Goal: Check status: Check status

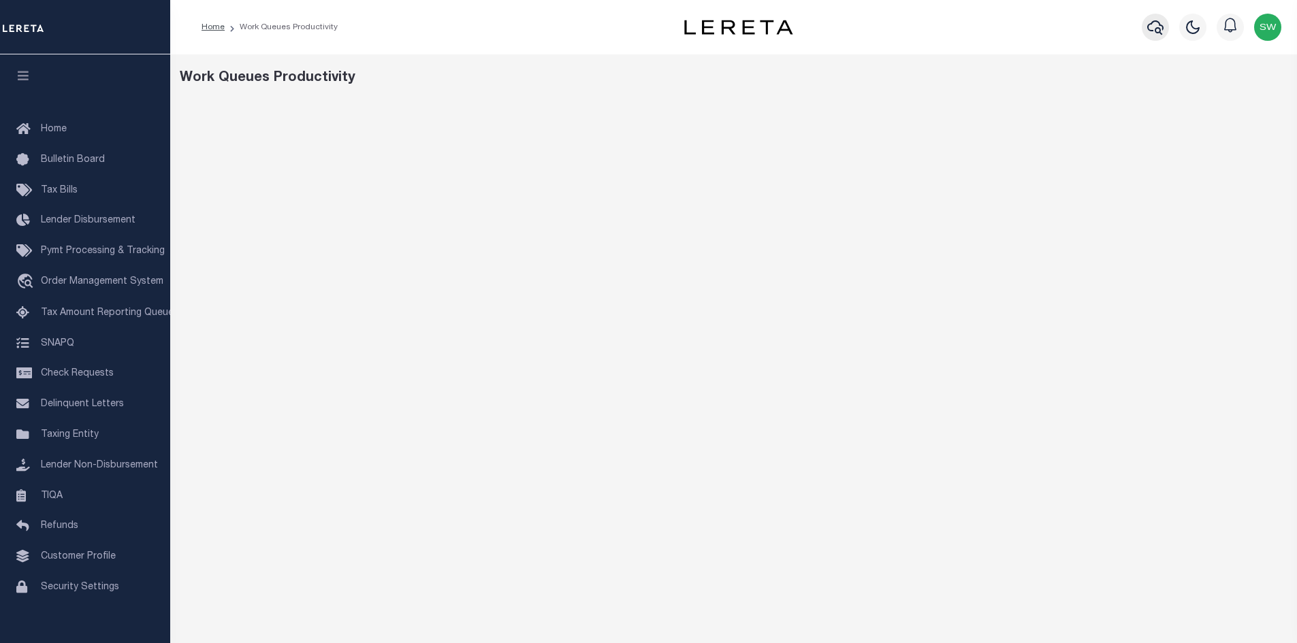
click at [1156, 25] on icon "button" at bounding box center [1155, 27] width 16 height 16
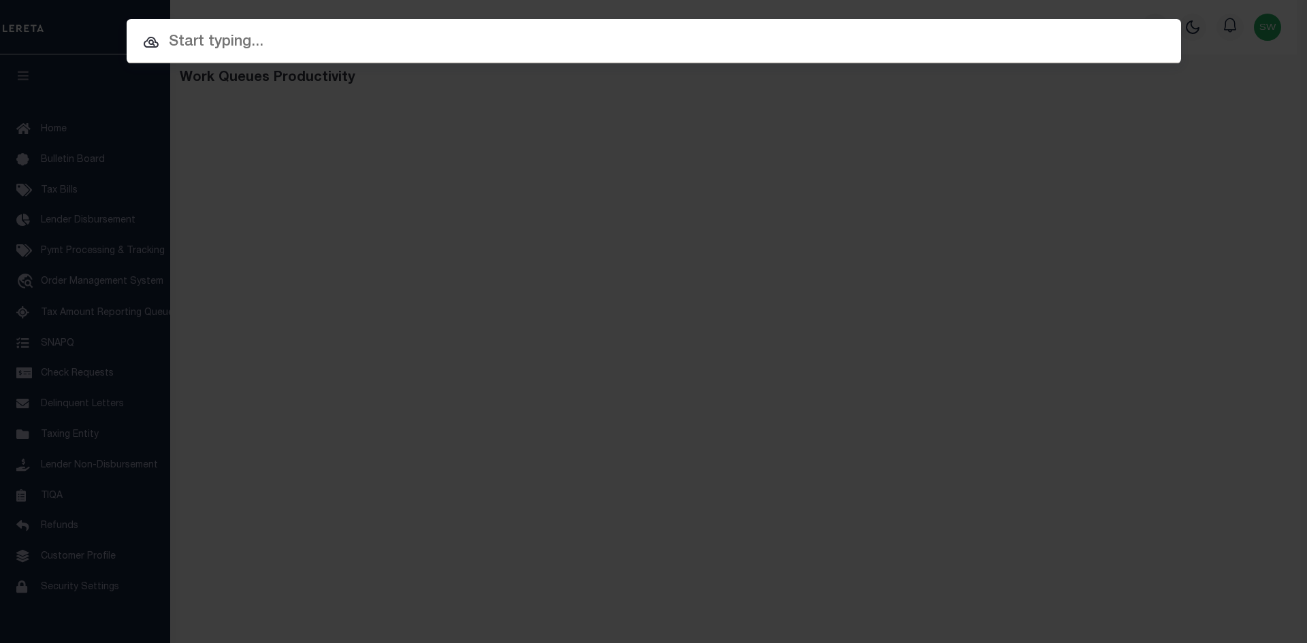
click at [215, 43] on input "text" at bounding box center [654, 43] width 1055 height 24
click at [221, 47] on input "text" at bounding box center [654, 43] width 1055 height 24
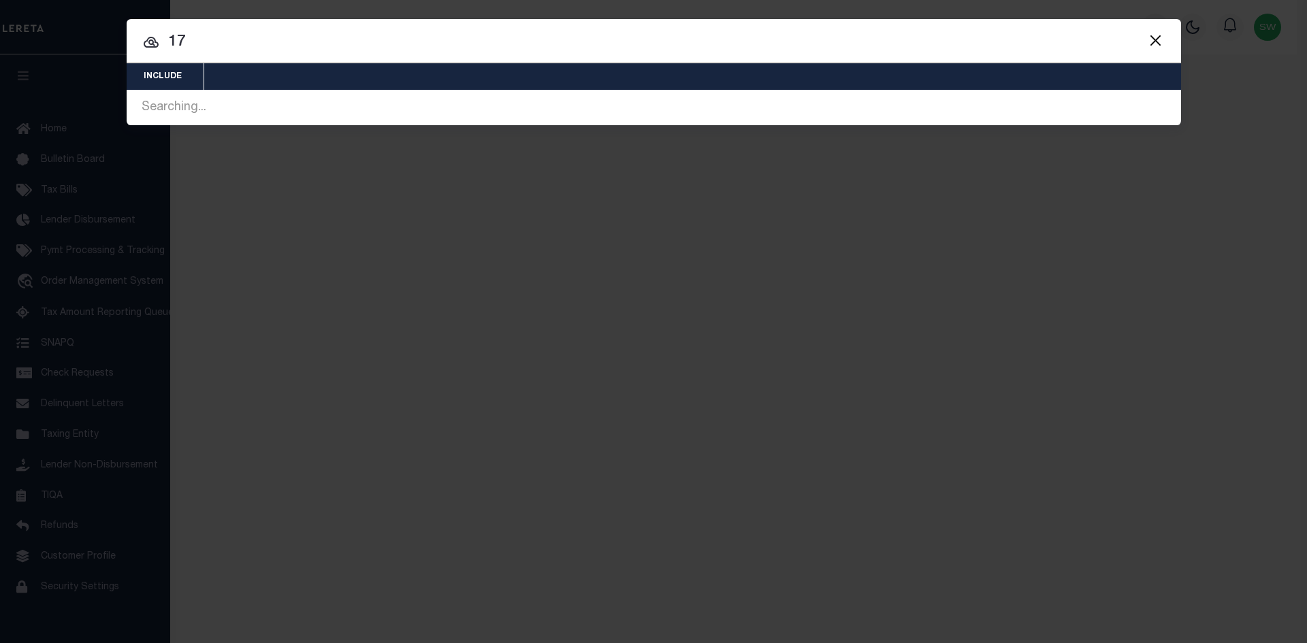
type input "1"
drag, startPoint x: 184, startPoint y: 41, endPoint x: 159, endPoint y: 39, distance: 25.2
click at [159, 90] on div "9 Searching... Searching... Searching... Searching... Searching... Searching..." at bounding box center [654, 107] width 1055 height 35
paste input "17019973"
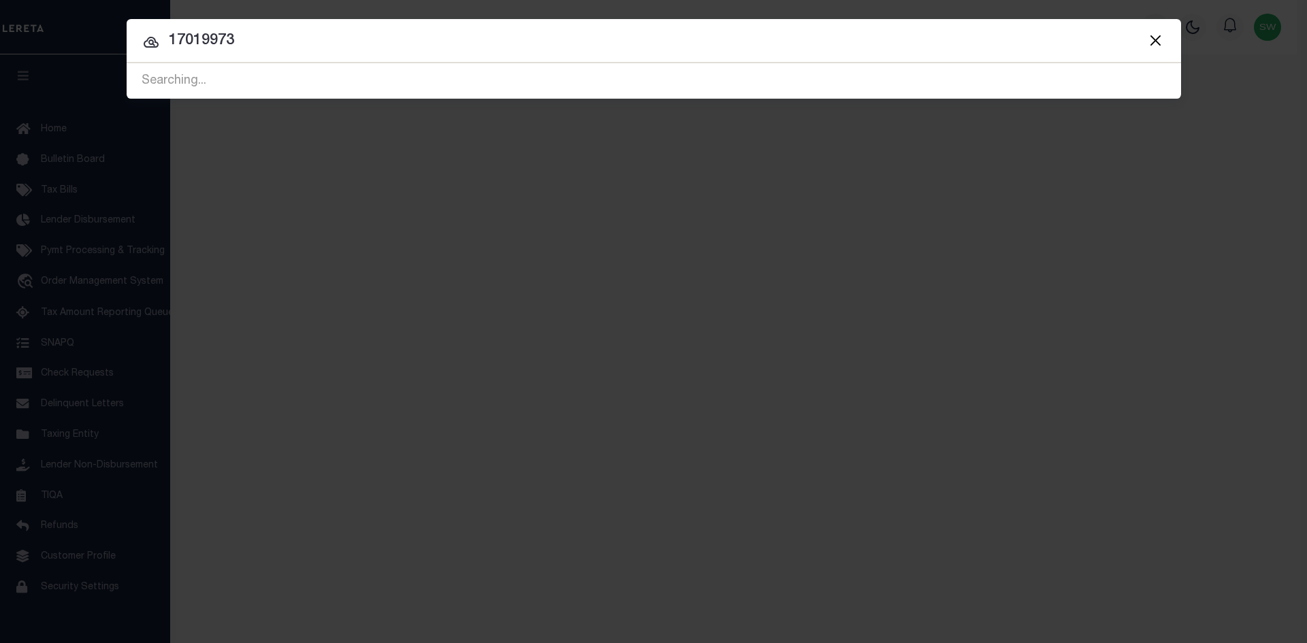
type input "17019973"
click at [150, 42] on icon at bounding box center [151, 42] width 16 height 16
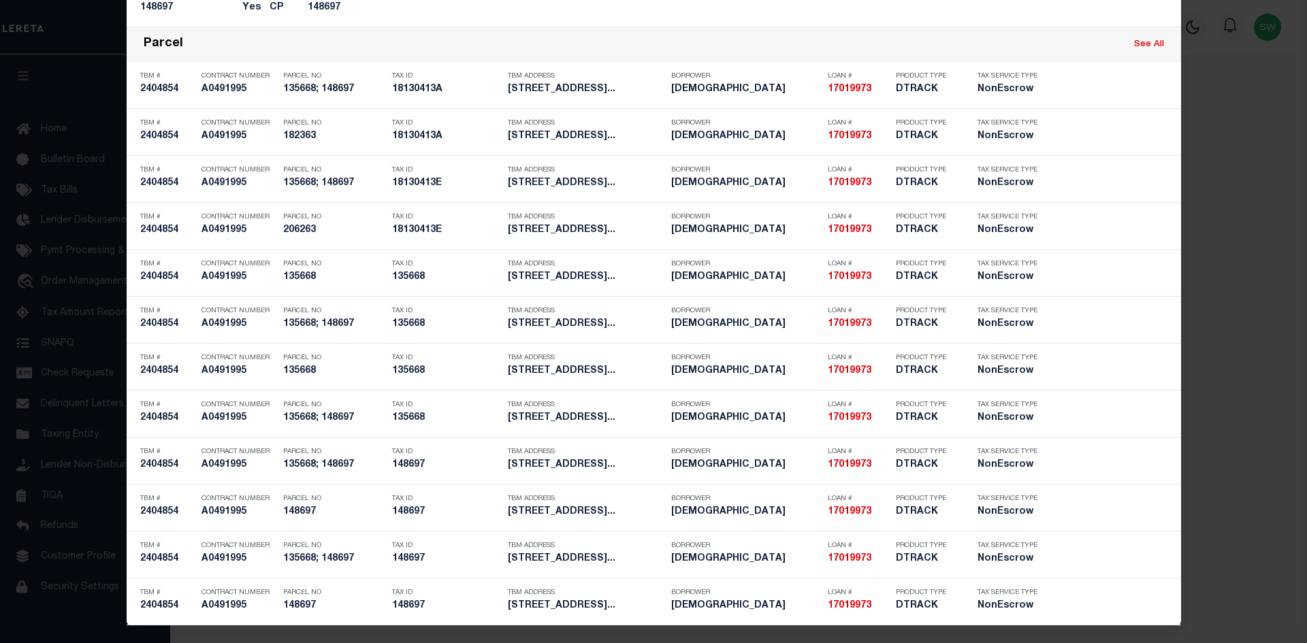
scroll to position [902, 0]
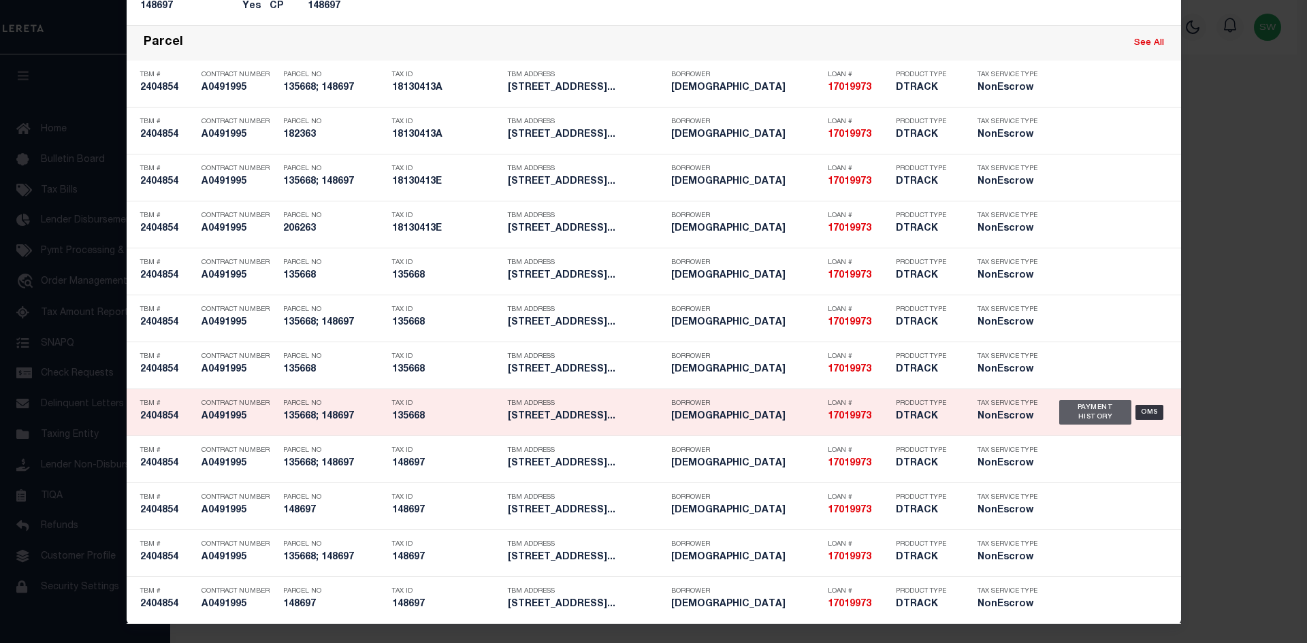
click at [1085, 411] on div "Payment History" at bounding box center [1095, 412] width 73 height 25
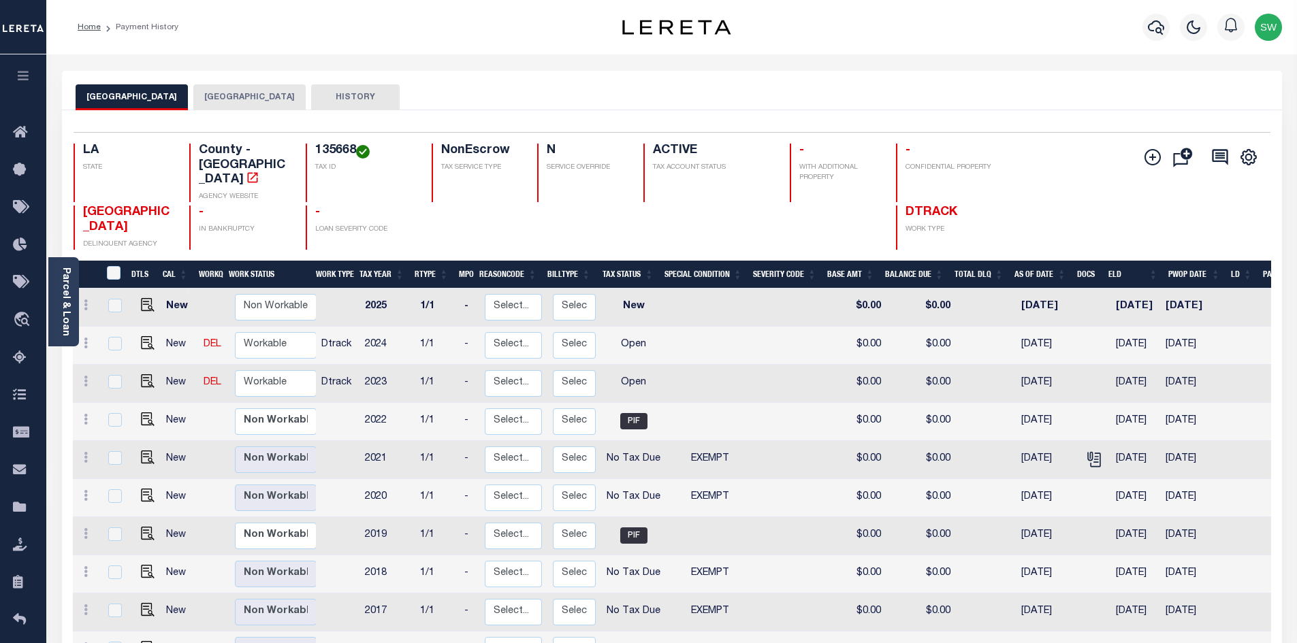
click at [212, 97] on button "[GEOGRAPHIC_DATA]" at bounding box center [249, 97] width 112 height 26
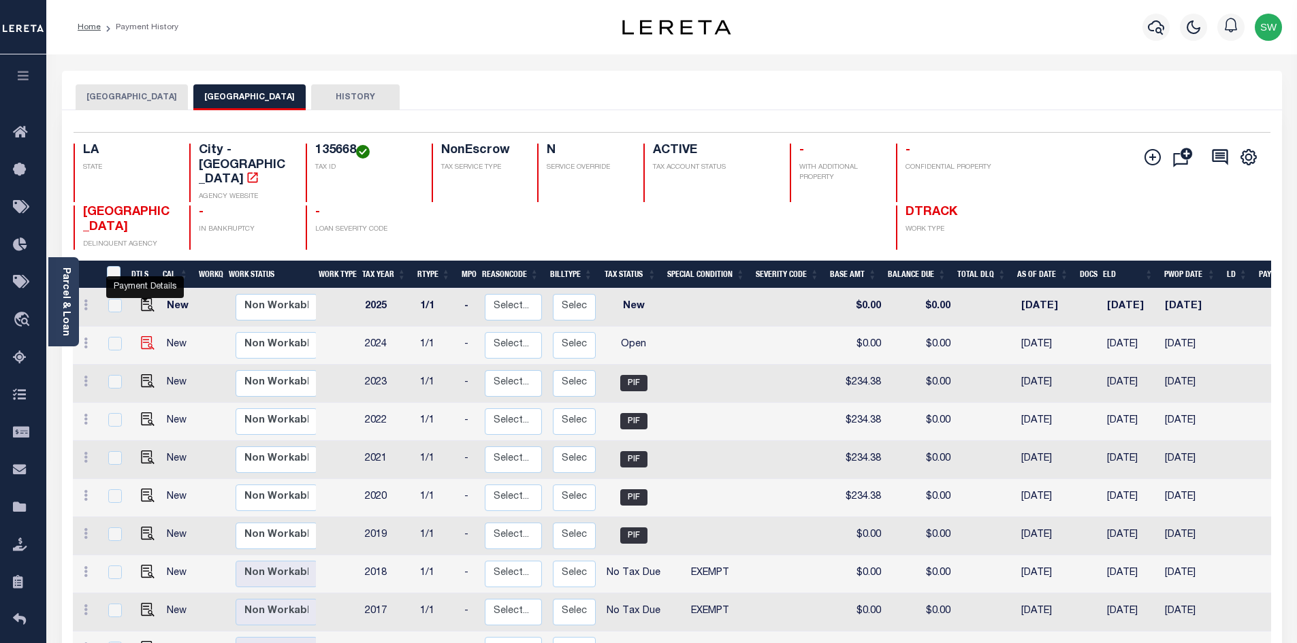
click at [148, 336] on img "" at bounding box center [148, 343] width 14 height 14
checkbox input "true"
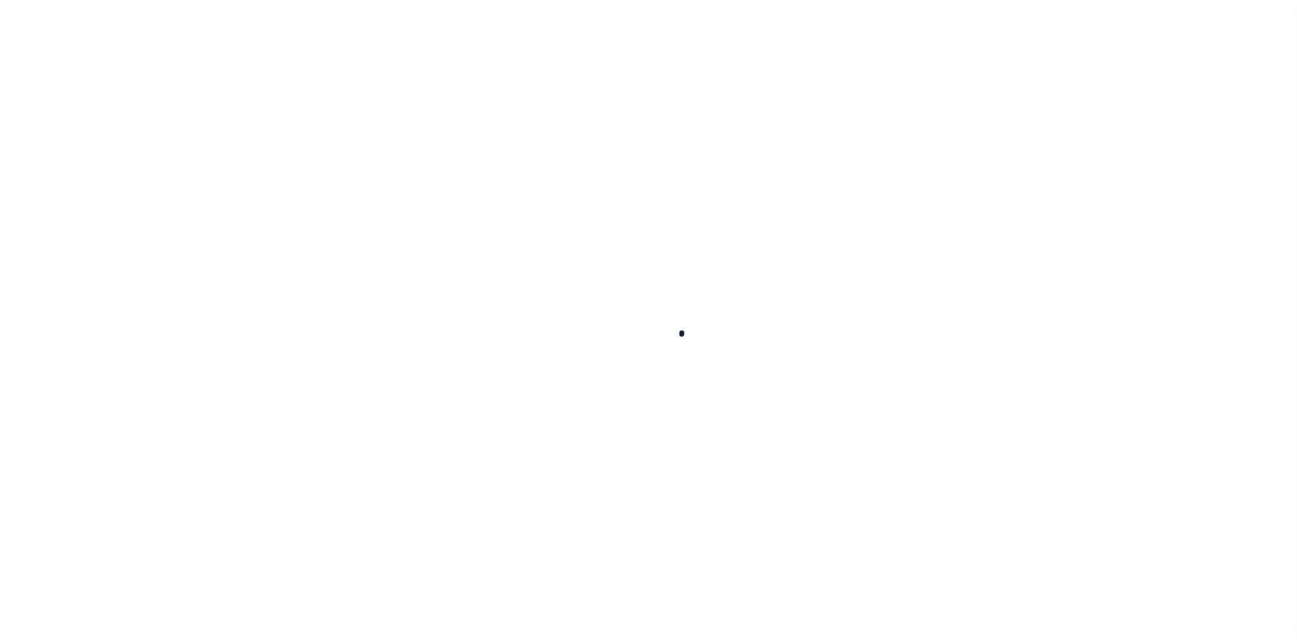
checkbox input "false"
type input "[DATE]"
select select "OP2"
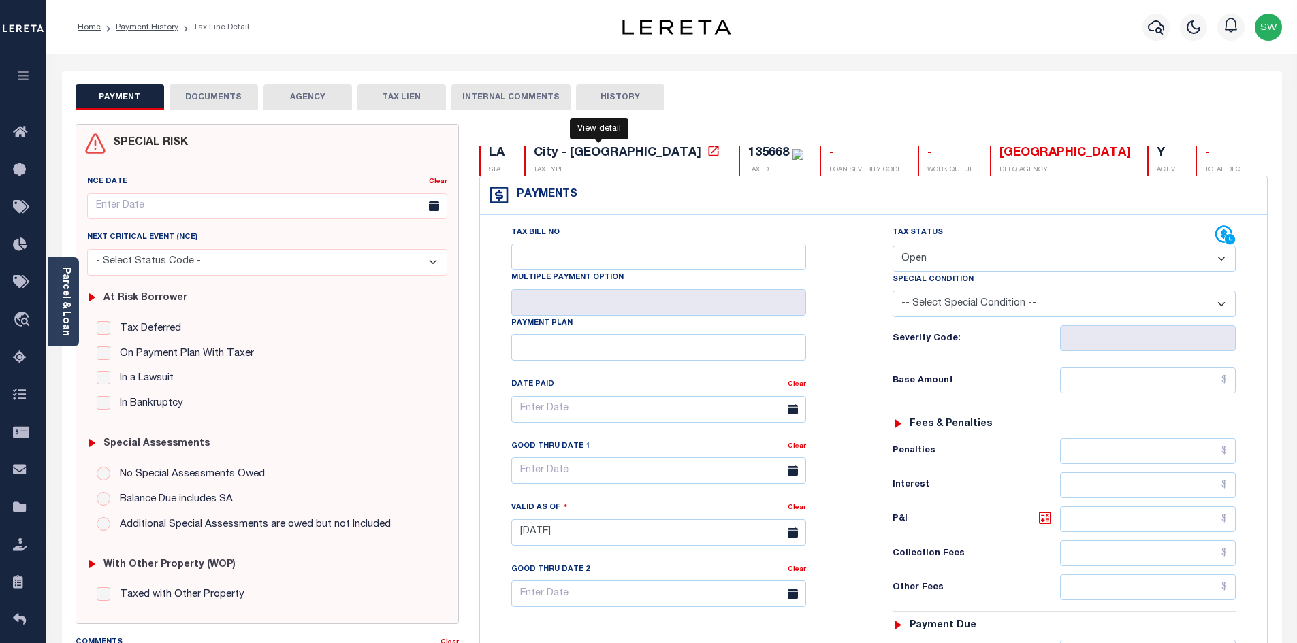
click at [707, 150] on icon at bounding box center [714, 151] width 14 height 14
click at [787, 93] on div "PAYMENT DOCUMENTS AGENCY DELINQUENT PAYEE TAX LIEN HISTORY" at bounding box center [672, 96] width 1193 height 25
